Goal: Task Accomplishment & Management: Manage account settings

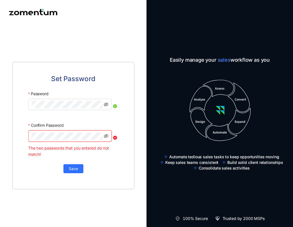
click button "Save" at bounding box center [74, 168] width 20 height 9
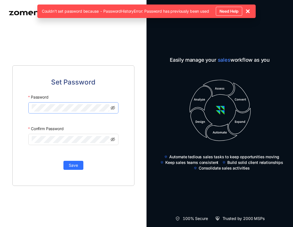
click at [65, 113] on div at bounding box center [73, 109] width 90 height 15
click at [0, 145] on html "Set Password Password Confirm Password Save Easily manage your sales workflow a…" at bounding box center [146, 113] width 293 height 227
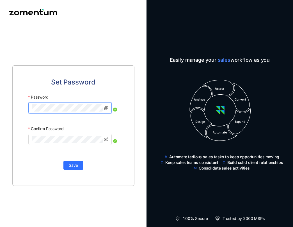
click button "Save" at bounding box center [74, 164] width 20 height 9
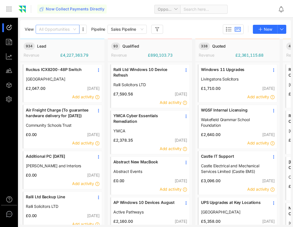
click at [76, 30] on span "All Opportunities" at bounding box center [57, 29] width 37 height 8
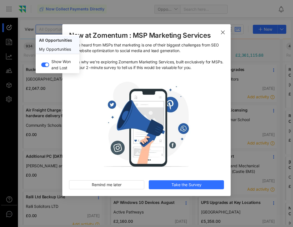
click at [56, 50] on div "My Opportunities" at bounding box center [57, 49] width 37 height 6
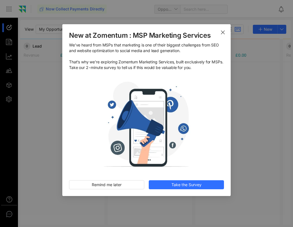
click at [227, 34] on span "Close" at bounding box center [223, 32] width 16 height 16
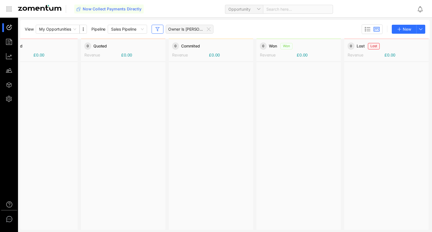
scroll to position [0, 115]
click at [128, 123] on div at bounding box center [123, 146] width 84 height 168
